Goal: Transaction & Acquisition: Book appointment/travel/reservation

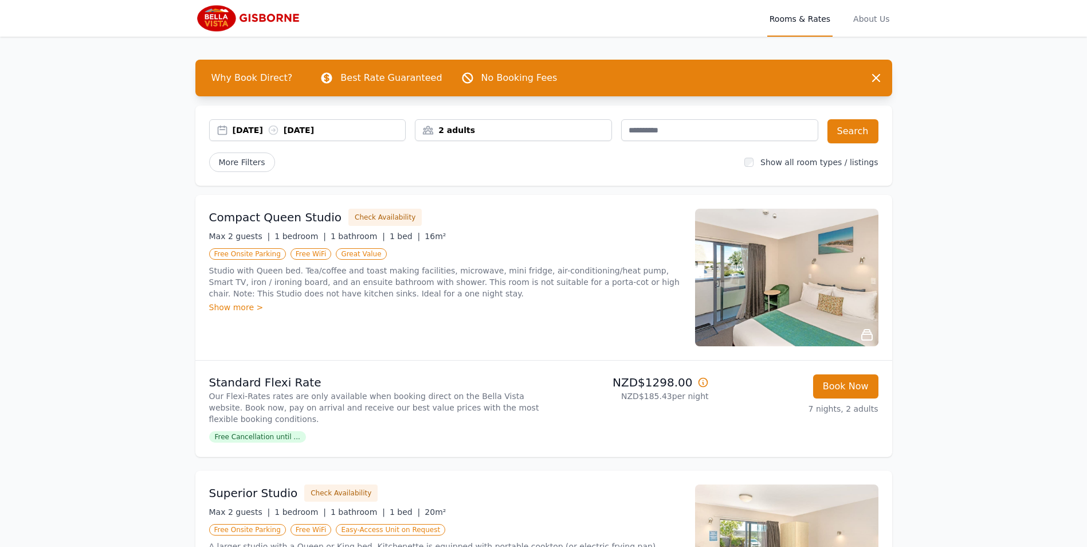
scroll to position [248, 0]
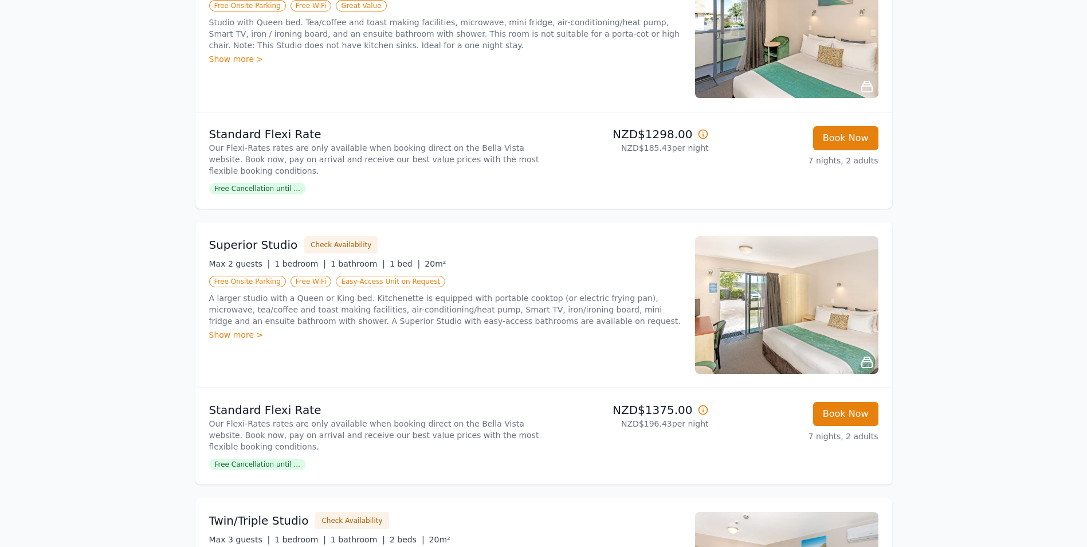
click at [385, 280] on span "Easy-Access Unit on Request" at bounding box center [390, 281] width 109 height 11
click at [351, 283] on span "Easy-Access Unit on Request" at bounding box center [390, 281] width 109 height 11
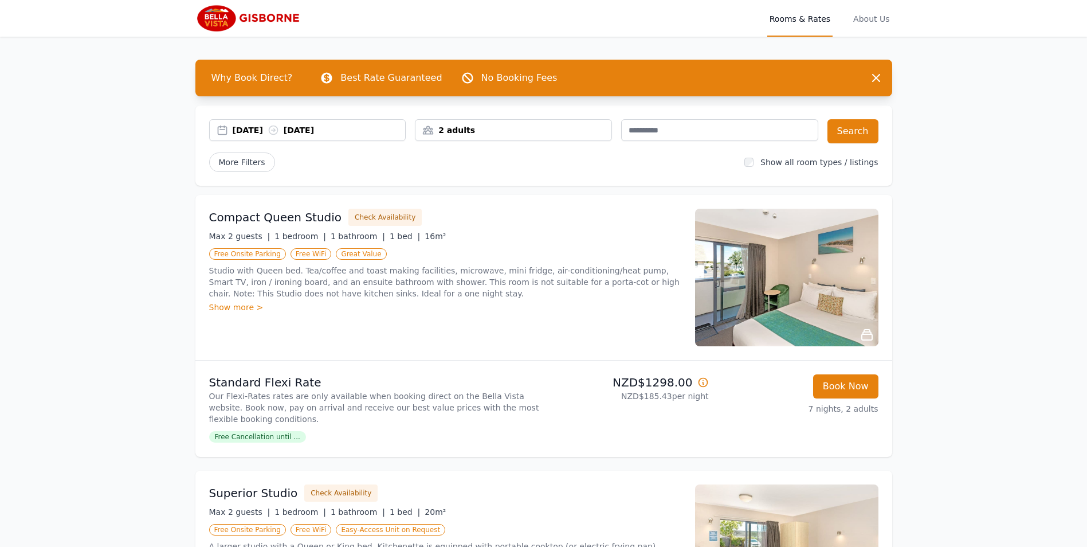
click at [351, 129] on div "[DATE] [DATE]" at bounding box center [319, 129] width 173 height 11
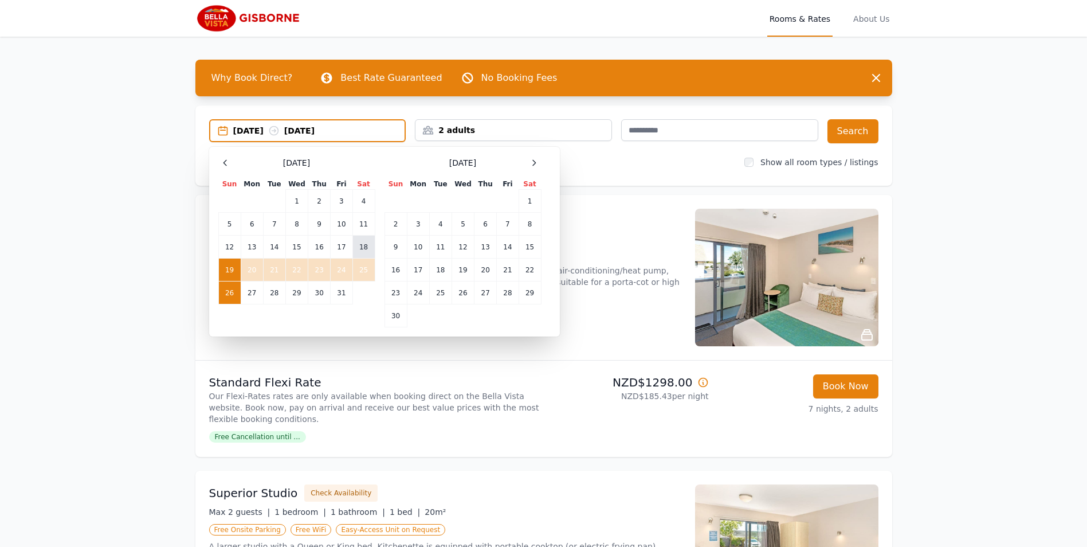
click at [363, 244] on td "18" at bounding box center [364, 247] width 22 height 23
click at [230, 290] on td "26" at bounding box center [229, 292] width 22 height 23
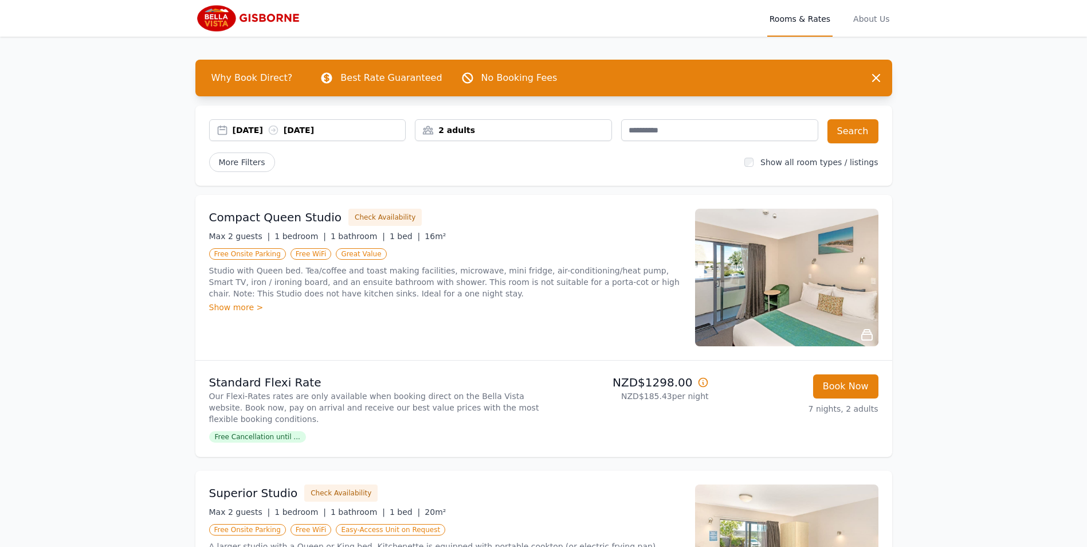
scroll to position [248, 0]
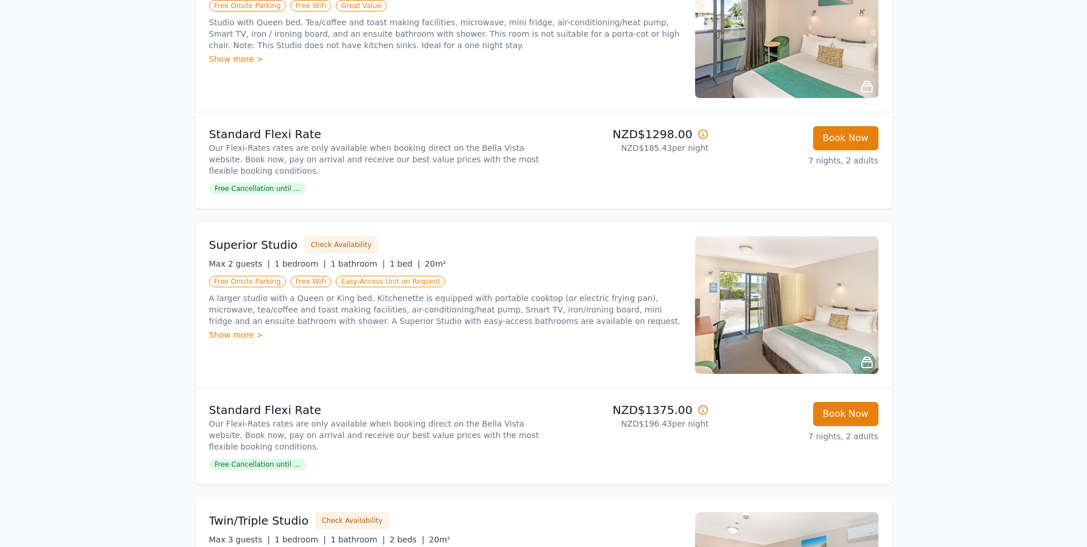
click at [365, 283] on span "Easy-Access Unit on Request" at bounding box center [390, 281] width 109 height 11
click at [230, 331] on div "Show more >" at bounding box center [445, 334] width 472 height 11
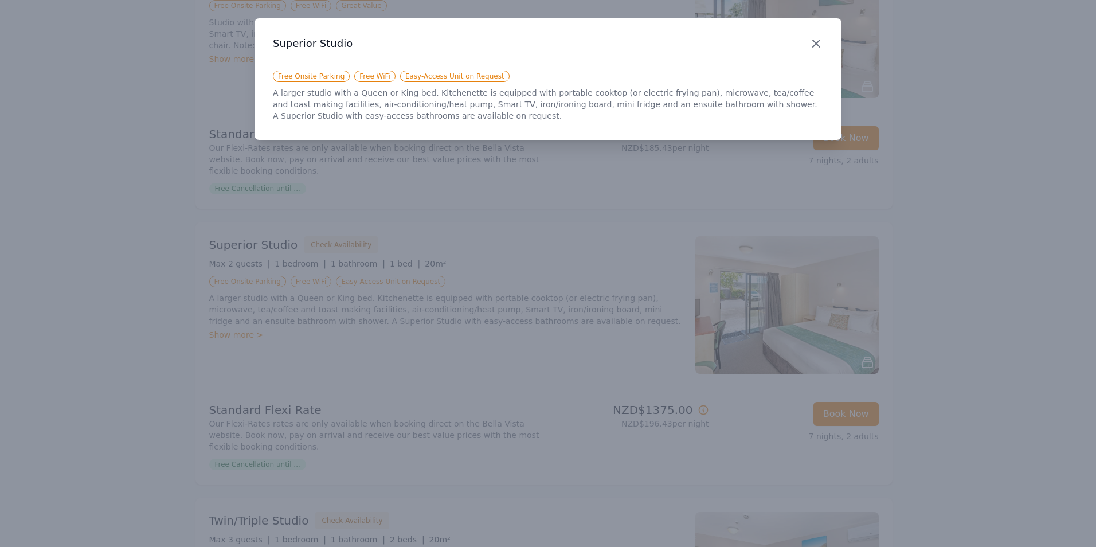
click at [816, 42] on icon "button" at bounding box center [816, 44] width 14 height 14
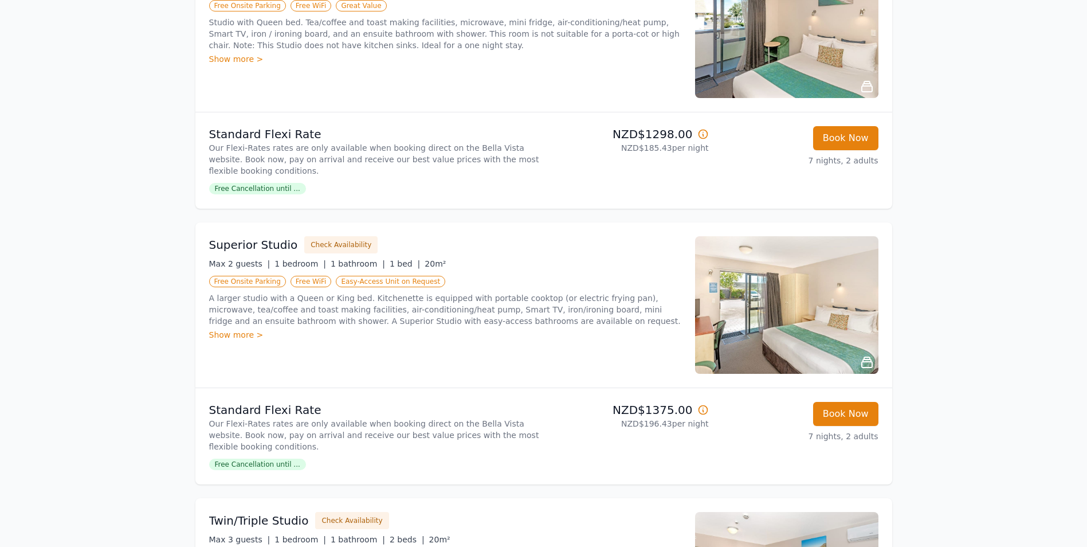
scroll to position [0, 0]
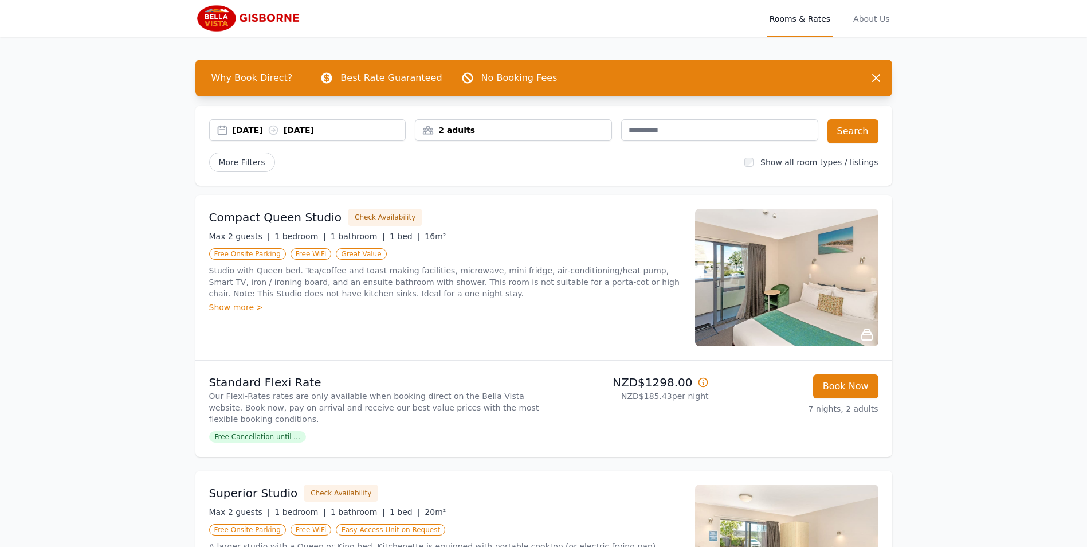
click at [373, 126] on div "[DATE] [DATE]" at bounding box center [319, 129] width 173 height 11
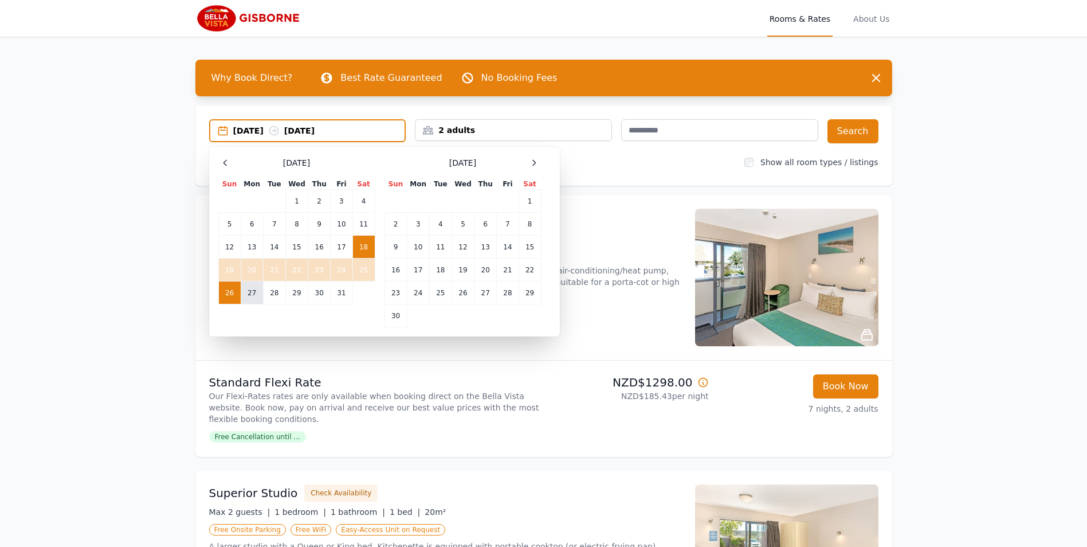
click at [251, 289] on td "27" at bounding box center [252, 292] width 22 height 23
click at [365, 244] on td "18" at bounding box center [364, 247] width 22 height 23
click at [359, 124] on div "[DATE] --" at bounding box center [307, 130] width 197 height 23
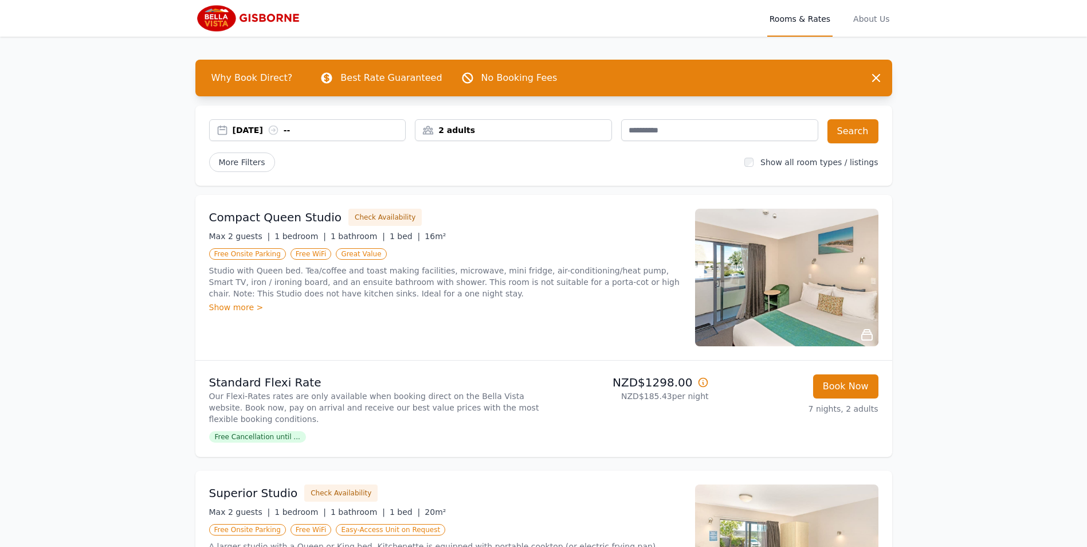
click at [316, 128] on div "[DATE] --" at bounding box center [319, 129] width 173 height 11
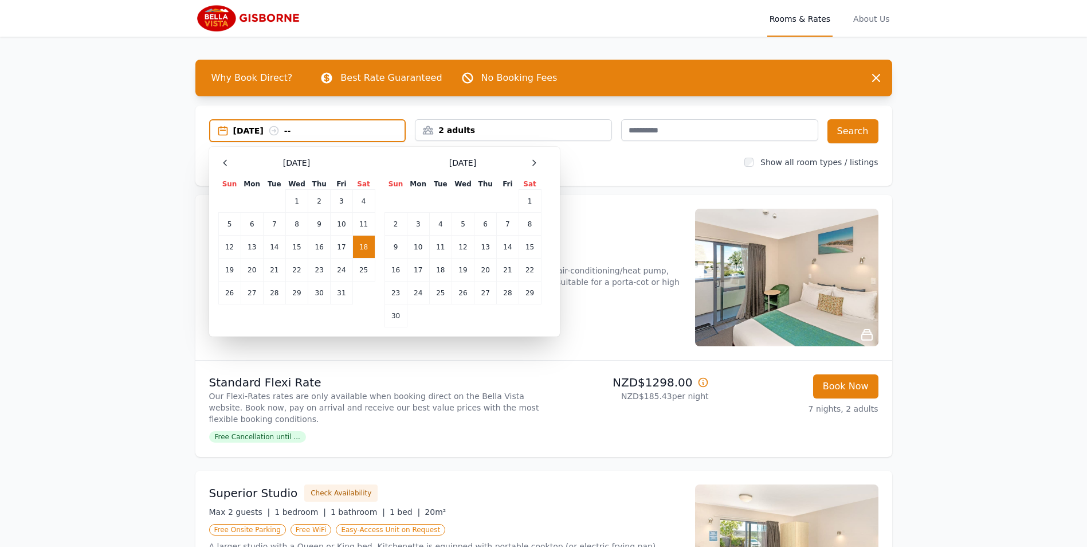
click at [278, 130] on icon at bounding box center [273, 131] width 9 height 9
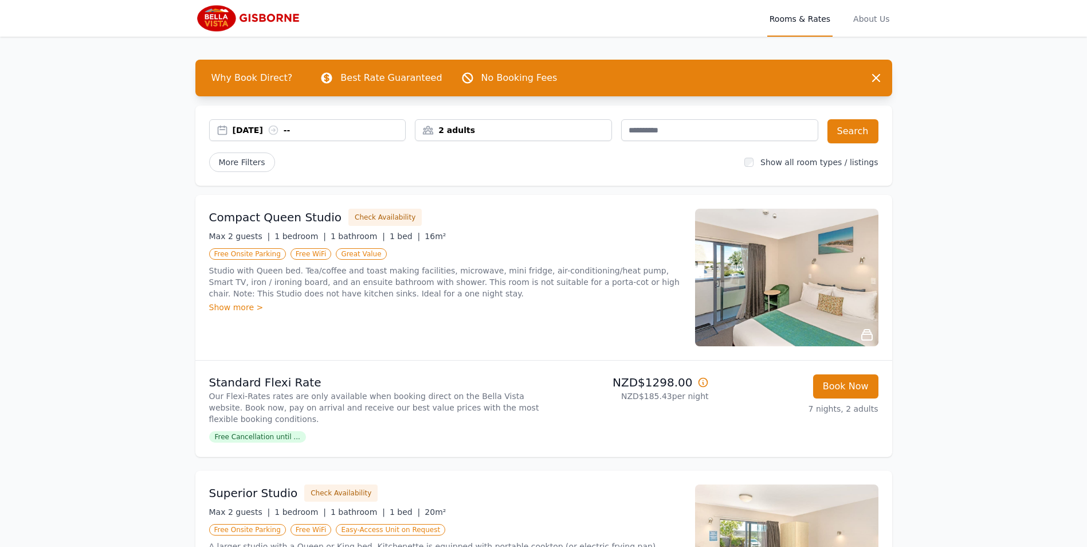
click at [277, 130] on icon at bounding box center [273, 130] width 9 height 9
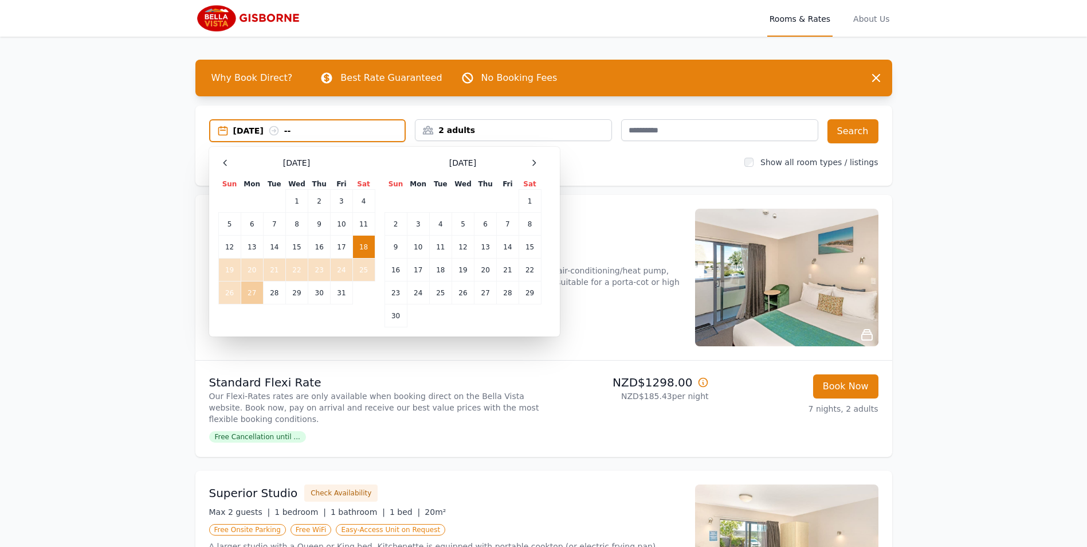
click at [250, 289] on td "27" at bounding box center [252, 292] width 22 height 23
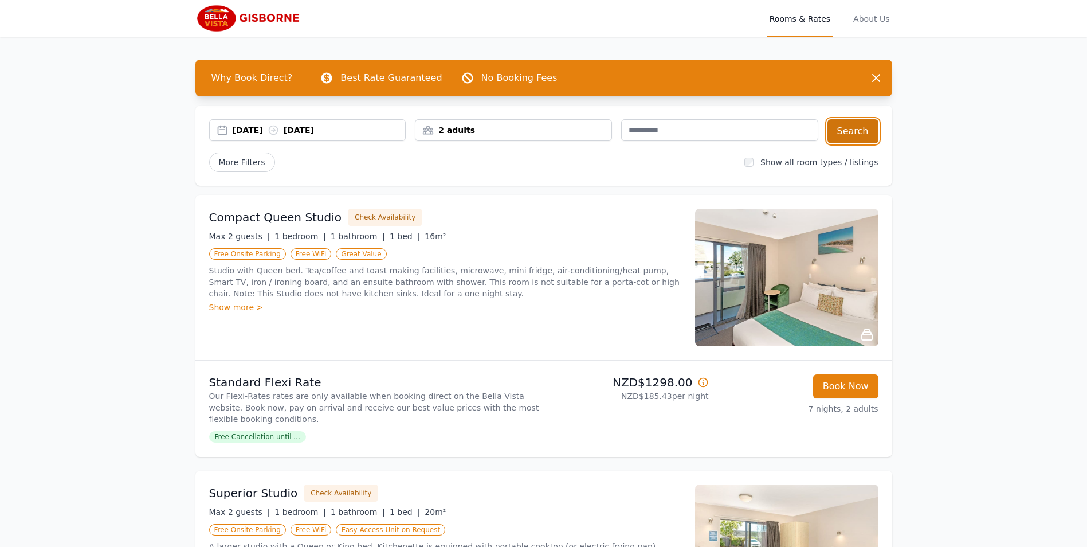
click at [856, 128] on button "Search" at bounding box center [853, 131] width 51 height 24
click at [374, 128] on div "[DATE] [DATE]" at bounding box center [319, 129] width 173 height 11
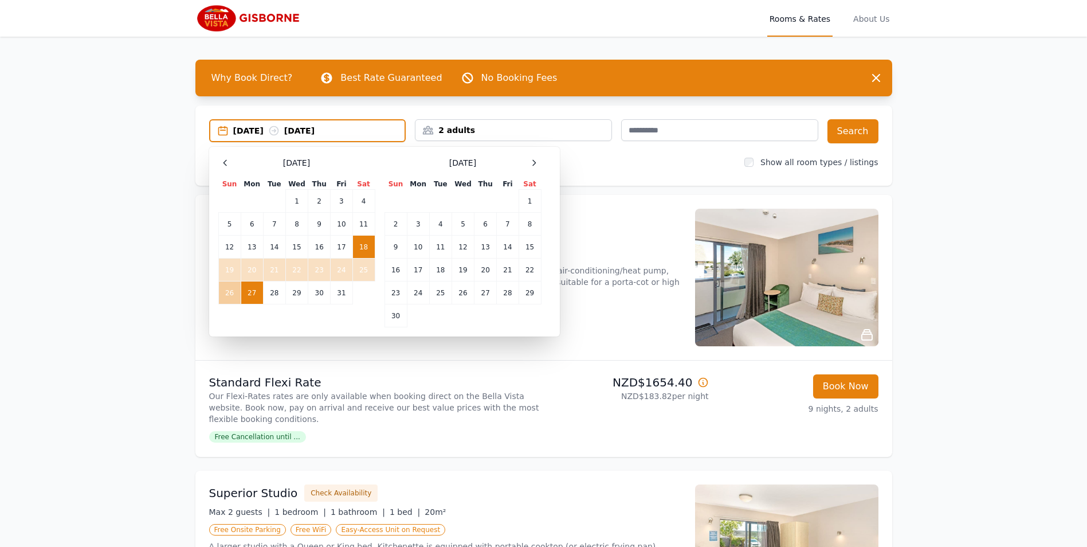
click at [225, 291] on td "26" at bounding box center [229, 292] width 22 height 23
click at [368, 244] on td "18" at bounding box center [364, 247] width 22 height 23
click at [310, 127] on div "[DATE] --" at bounding box center [319, 130] width 172 height 11
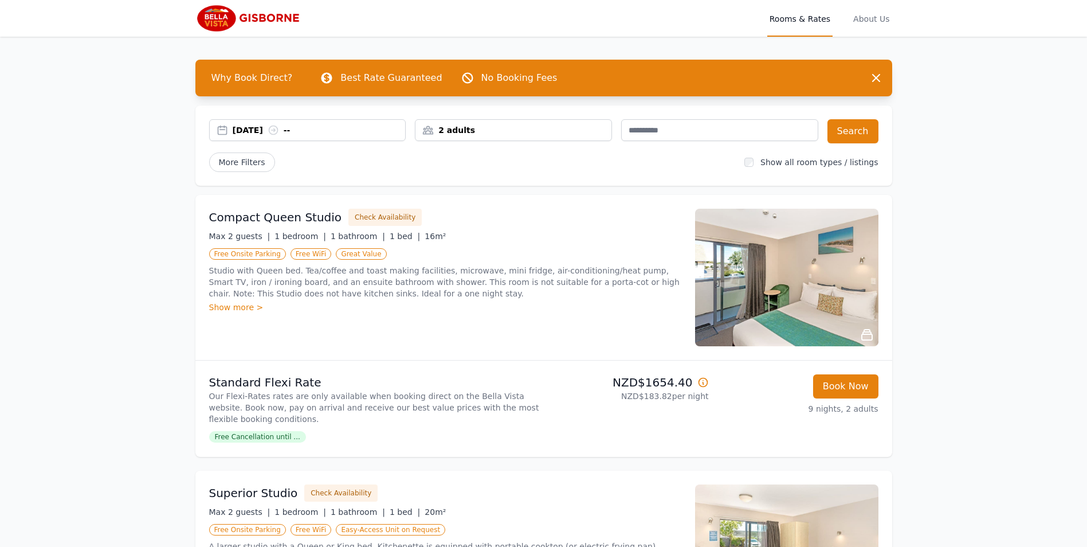
click at [310, 127] on div "[DATE] --" at bounding box center [319, 129] width 173 height 11
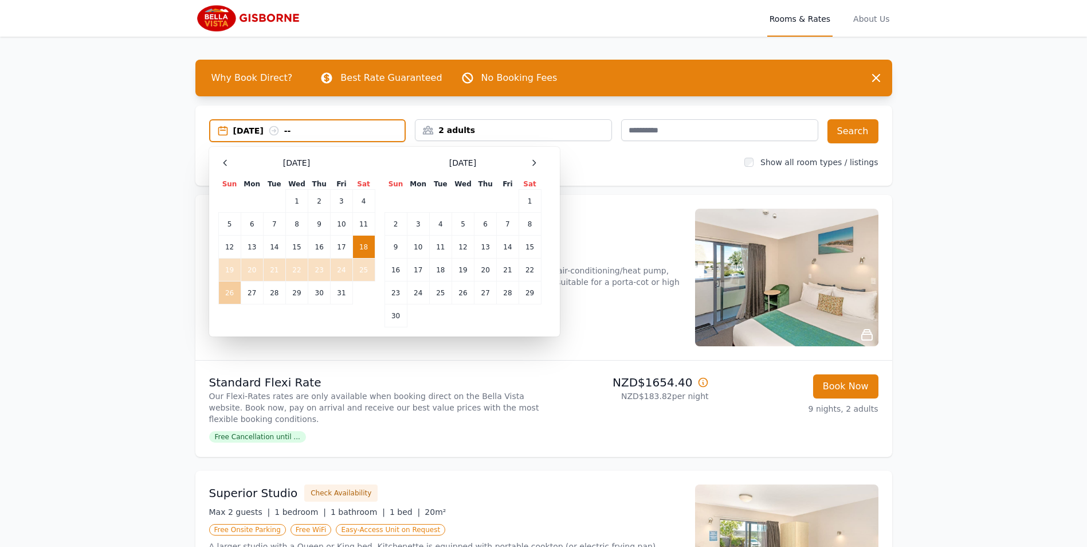
click at [228, 287] on td "26" at bounding box center [229, 292] width 22 height 23
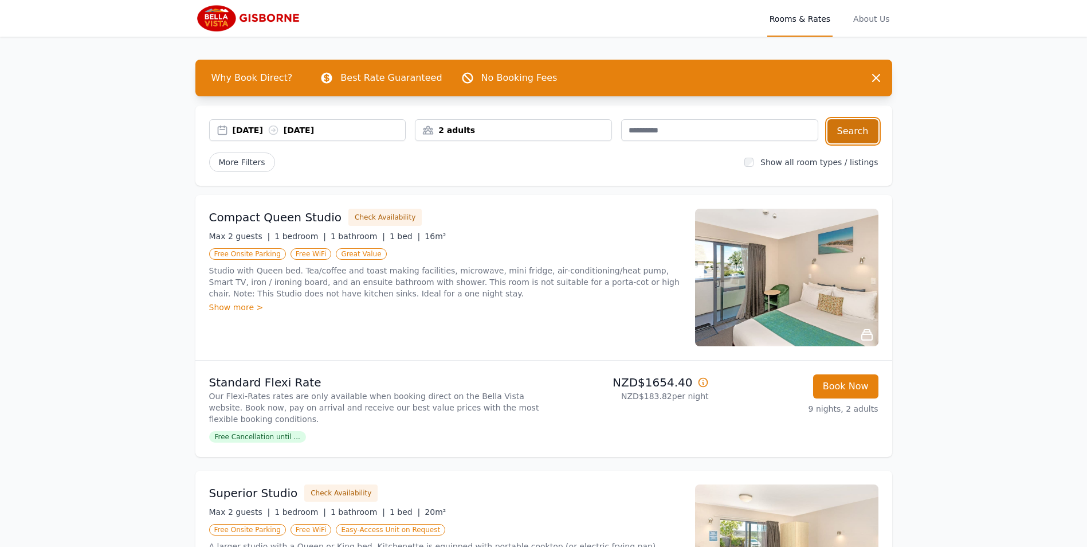
click at [855, 130] on button "Search" at bounding box center [853, 131] width 51 height 24
click at [368, 126] on div "[DATE] [DATE]" at bounding box center [319, 129] width 173 height 11
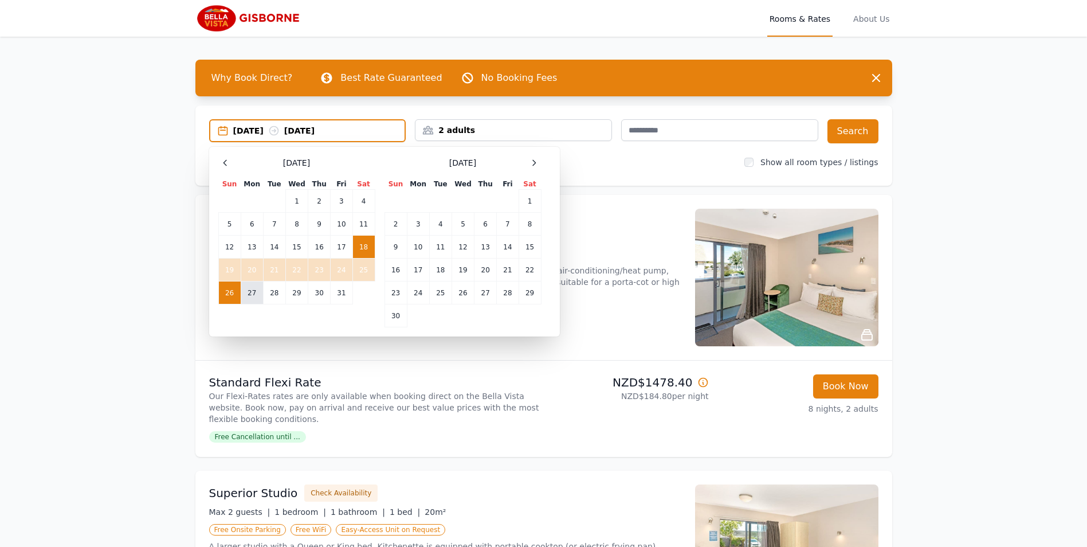
click at [253, 290] on td "27" at bounding box center [252, 292] width 22 height 23
click at [364, 242] on td "18" at bounding box center [364, 247] width 22 height 23
click at [254, 287] on td "27" at bounding box center [252, 292] width 22 height 23
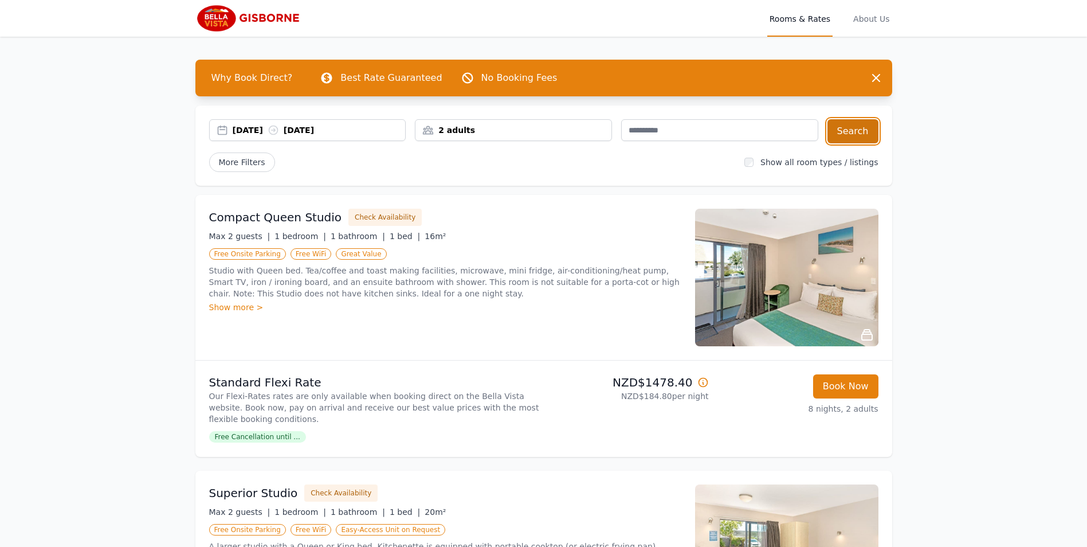
click at [855, 129] on button "Search" at bounding box center [853, 131] width 51 height 24
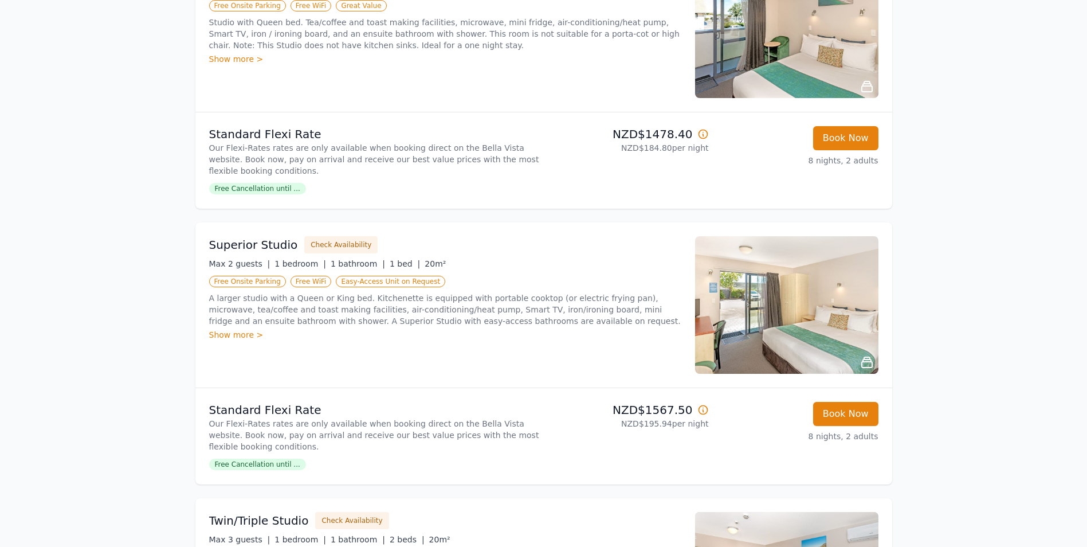
click at [264, 464] on span "Free Cancellation until ..." at bounding box center [257, 464] width 97 height 11
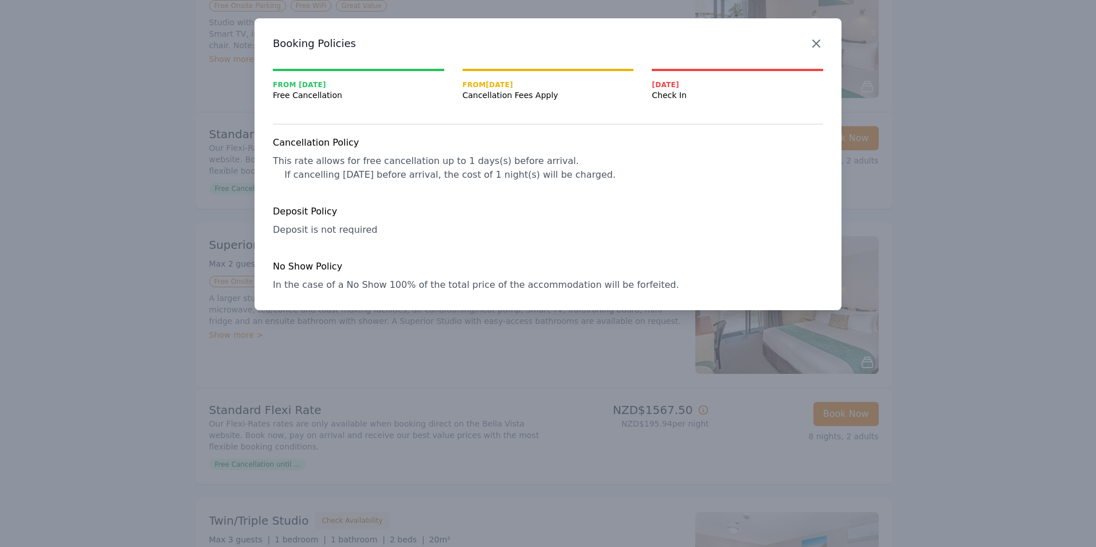
click at [818, 41] on icon "button" at bounding box center [816, 43] width 7 height 7
